Goal: Transaction & Acquisition: Purchase product/service

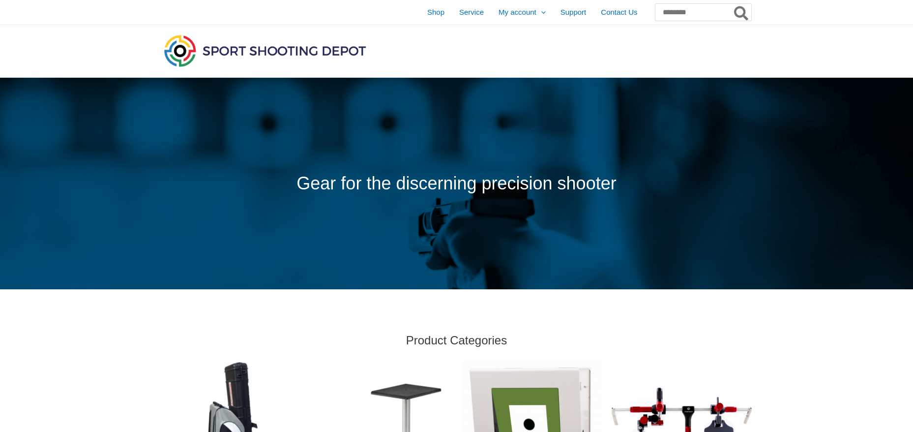
scroll to position [525, 0]
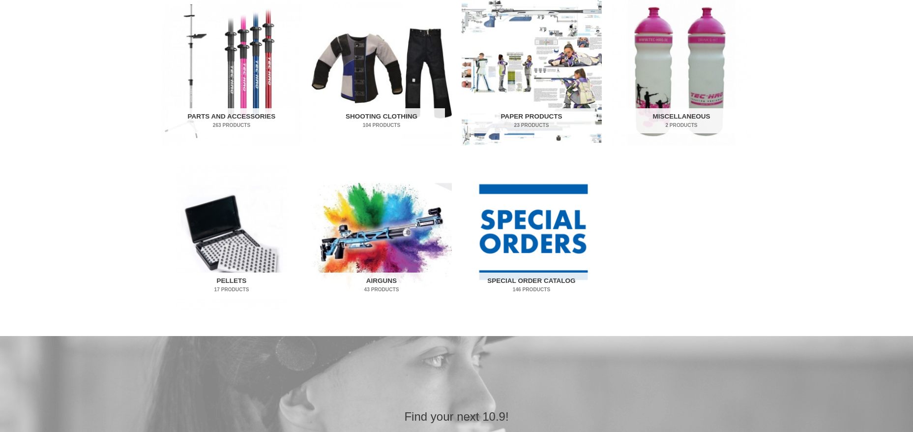
click at [236, 288] on mark "17 Products" at bounding box center [231, 289] width 127 height 7
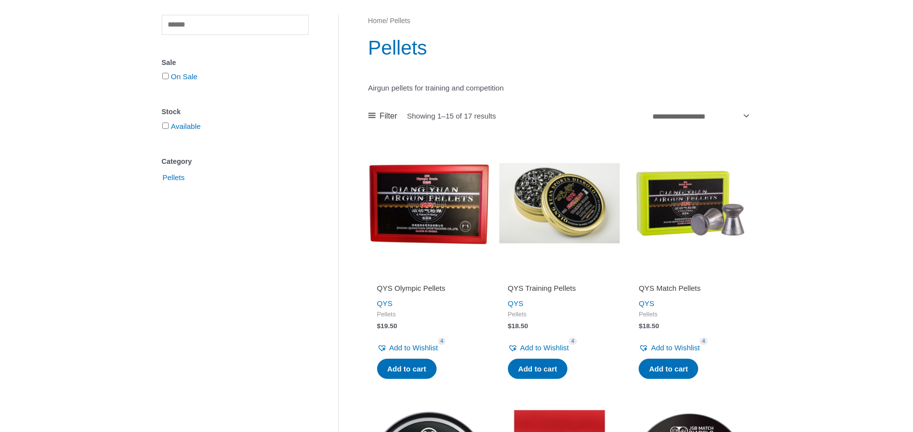
scroll to position [164, 0]
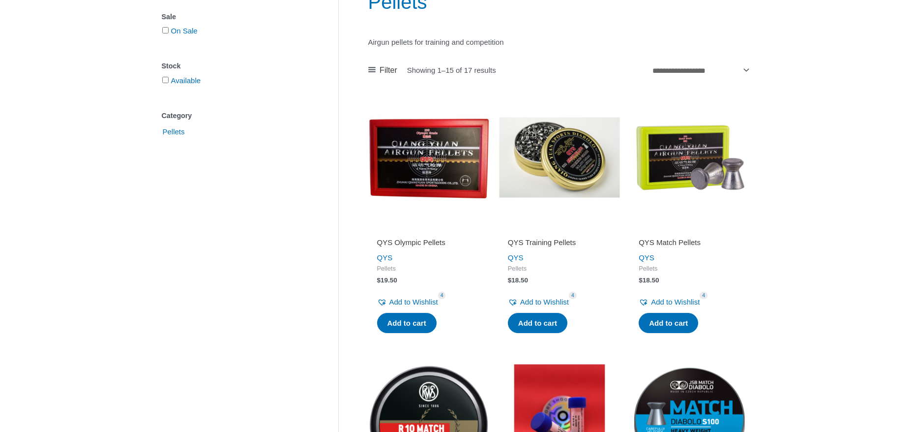
click at [409, 241] on h2 "QYS Olympic Pellets" at bounding box center [428, 243] width 103 height 10
